Goal: Information Seeking & Learning: Understand process/instructions

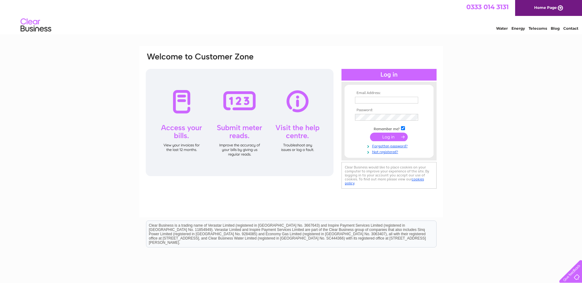
type input "[PERSON_NAME][EMAIL_ADDRESS][PERSON_NAME][DOMAIN_NAME]"
click at [384, 136] on input "submit" at bounding box center [389, 137] width 38 height 9
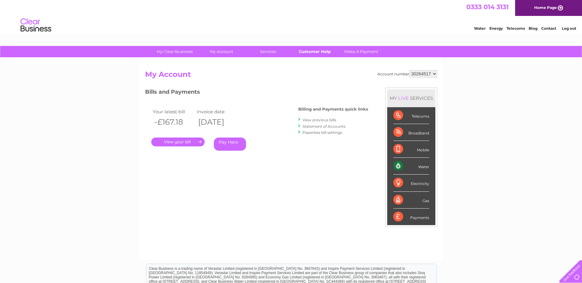
click at [313, 50] on link "Customer Help" at bounding box center [314, 51] width 51 height 11
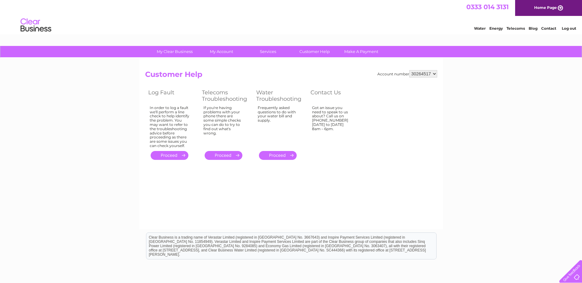
click at [229, 154] on link "." at bounding box center [223, 155] width 38 height 9
click at [273, 155] on link "." at bounding box center [278, 155] width 38 height 9
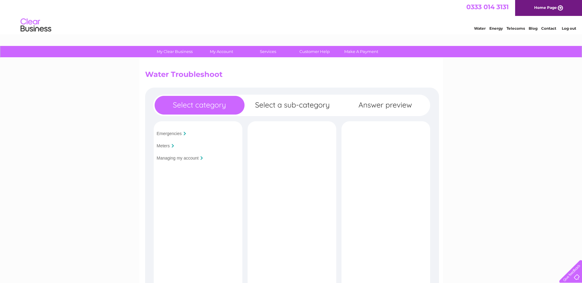
click at [175, 157] on input "Managing my account" at bounding box center [178, 158] width 42 height 5
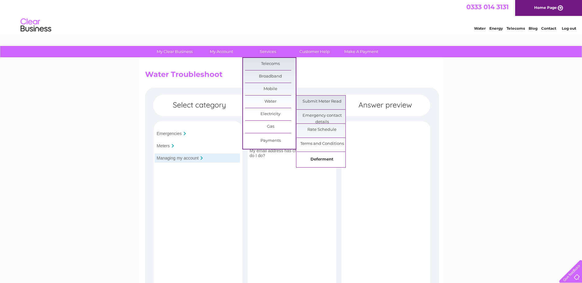
click at [319, 161] on link "Deferment" at bounding box center [321, 160] width 51 height 12
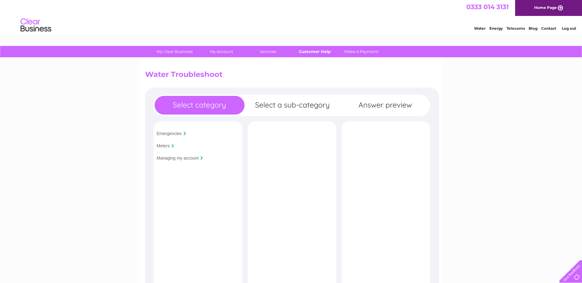
click at [309, 52] on link "Customer Help" at bounding box center [314, 51] width 51 height 11
